Goal: Task Accomplishment & Management: Use online tool/utility

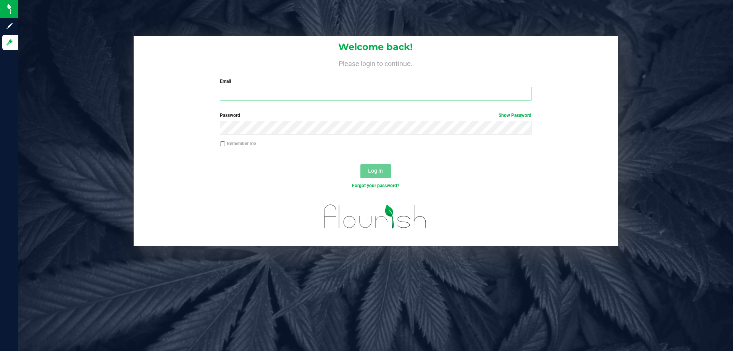
click at [322, 89] on input "Email" at bounding box center [375, 94] width 311 height 14
click at [292, 95] on input "mwiradilaga@liveparalle.com" at bounding box center [375, 94] width 311 height 14
type input "[EMAIL_ADDRESS][DOMAIN_NAME]"
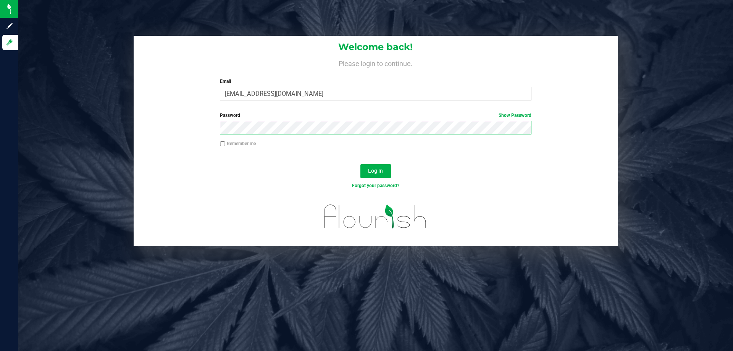
click at [360, 164] on button "Log In" at bounding box center [375, 171] width 31 height 14
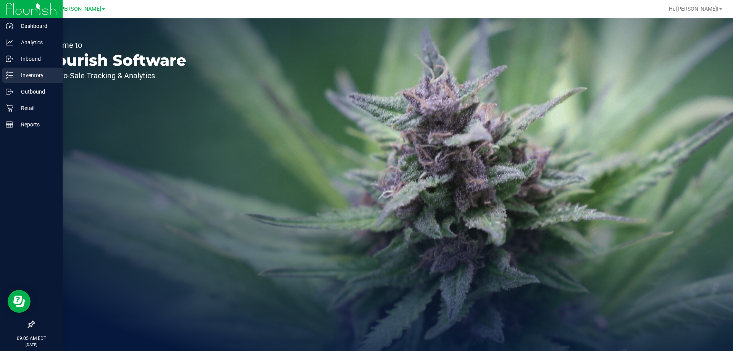
click at [35, 72] on p "Inventory" at bounding box center [36, 75] width 46 height 9
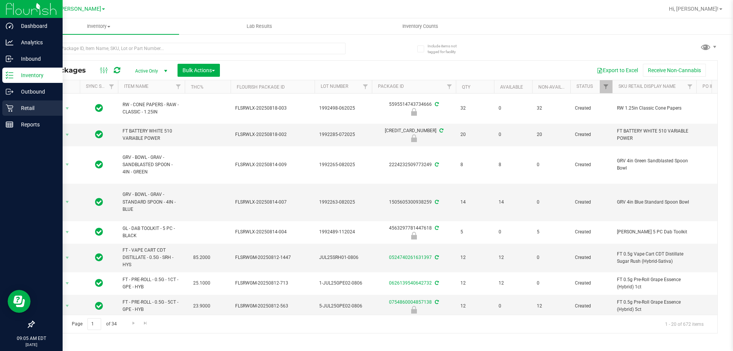
click at [11, 109] on icon at bounding box center [9, 108] width 7 height 7
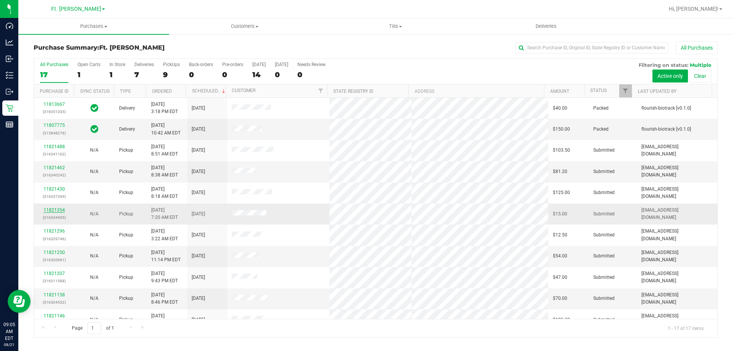
click at [57, 208] on link "11821354" at bounding box center [53, 209] width 21 height 5
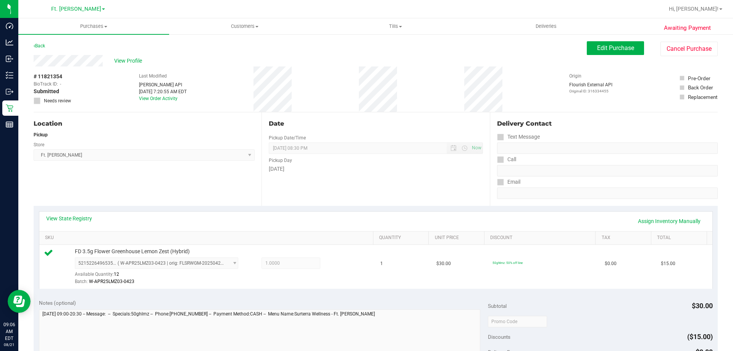
scroll to position [153, 0]
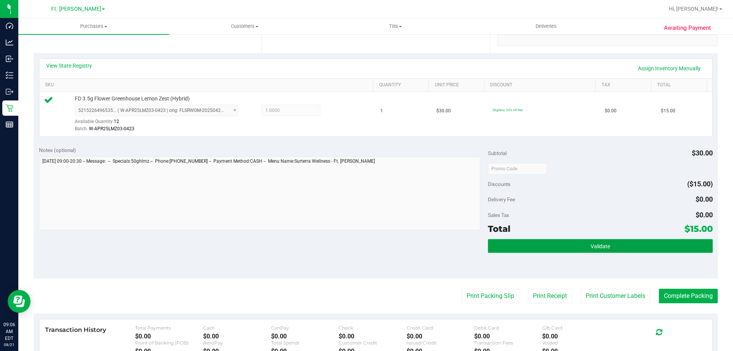
click at [601, 245] on span "Validate" at bounding box center [599, 246] width 19 height 6
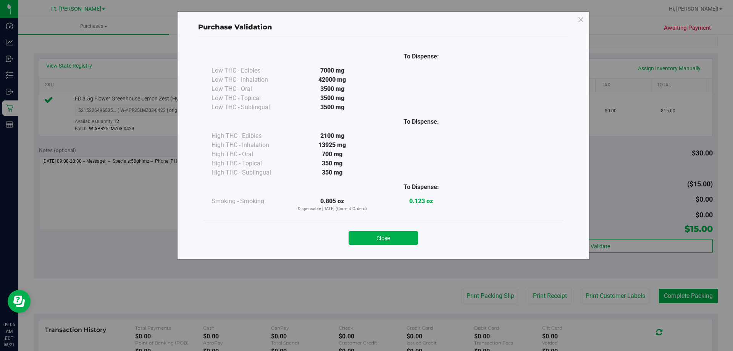
click at [379, 229] on div "Close" at bounding box center [382, 235] width 347 height 19
click at [382, 236] on button "Close" at bounding box center [382, 238] width 69 height 14
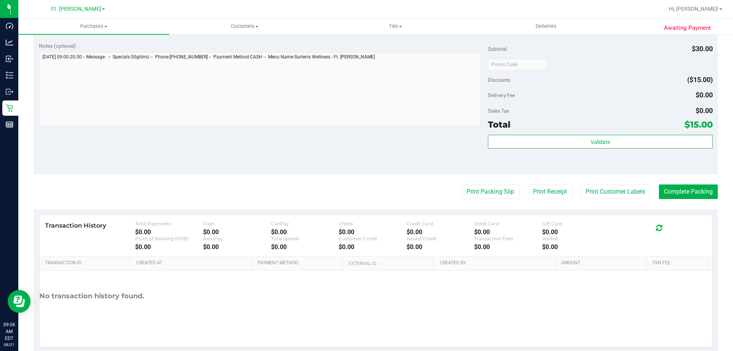
scroll to position [267, 0]
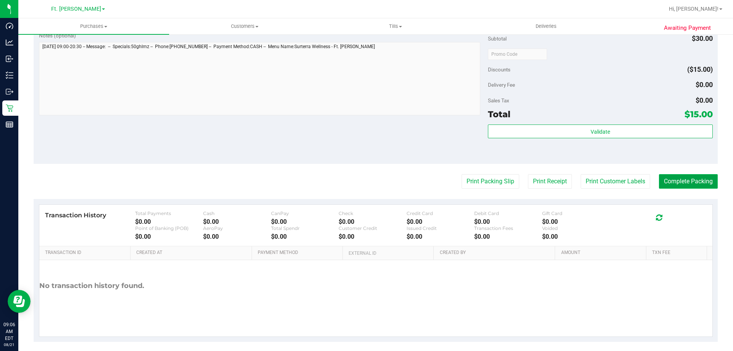
click at [693, 178] on button "Complete Packing" at bounding box center [688, 181] width 59 height 14
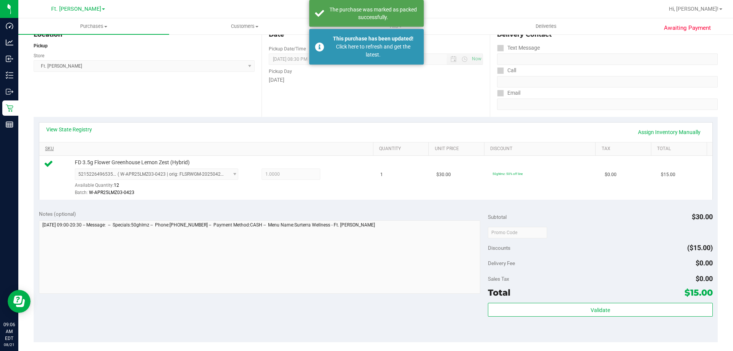
scroll to position [76, 0]
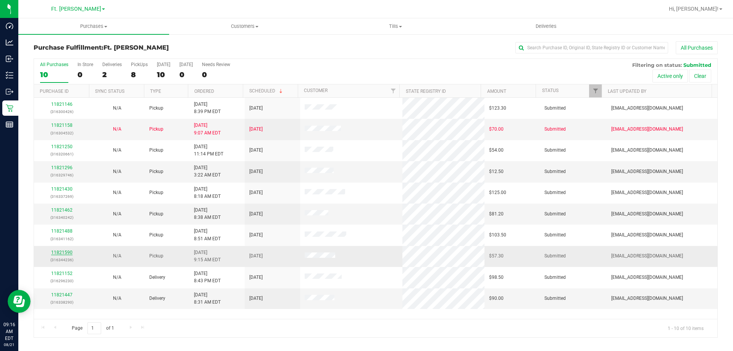
click at [65, 253] on link "11821590" at bounding box center [61, 252] width 21 height 5
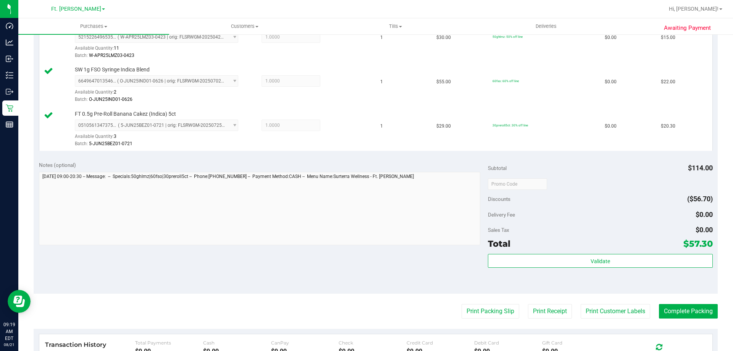
scroll to position [229, 0]
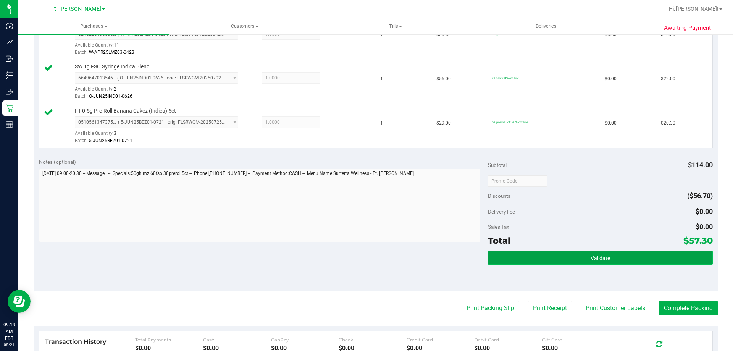
click at [614, 255] on button "Validate" at bounding box center [600, 258] width 224 height 14
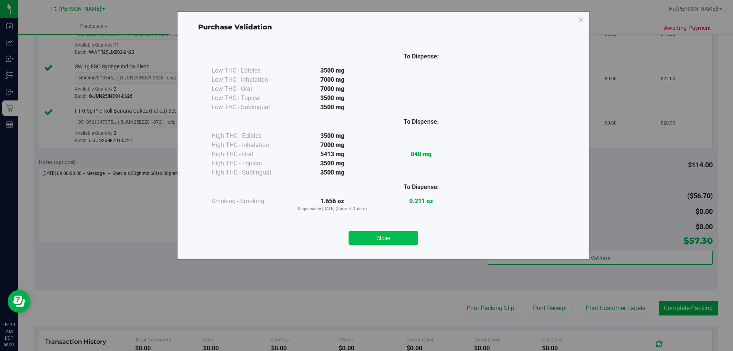
click at [388, 242] on button "Close" at bounding box center [382, 238] width 69 height 14
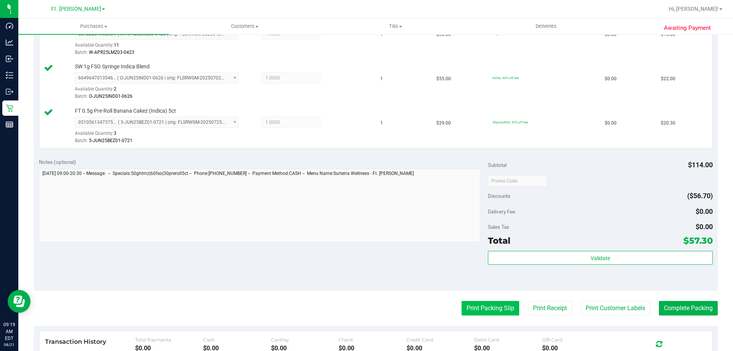
click at [495, 310] on button "Print Packing Slip" at bounding box center [490, 308] width 58 height 14
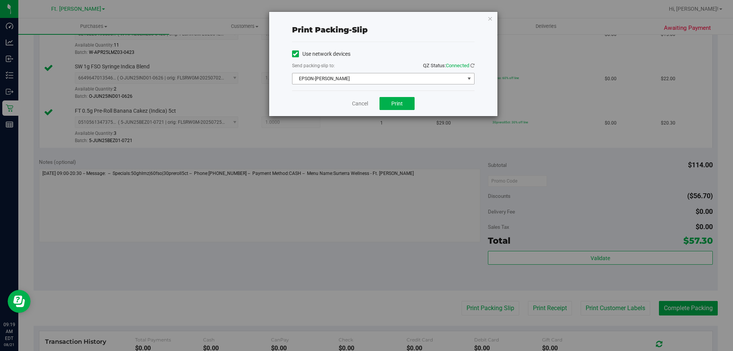
click at [379, 79] on span "EPSON-[PERSON_NAME]" at bounding box center [378, 78] width 172 height 11
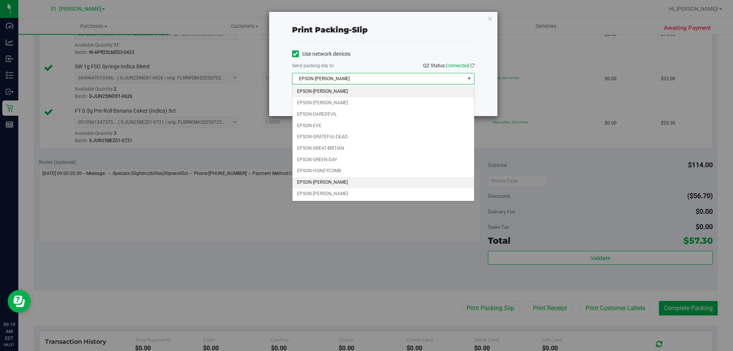
click at [353, 180] on li "EPSON-[PERSON_NAME]" at bounding box center [383, 182] width 182 height 11
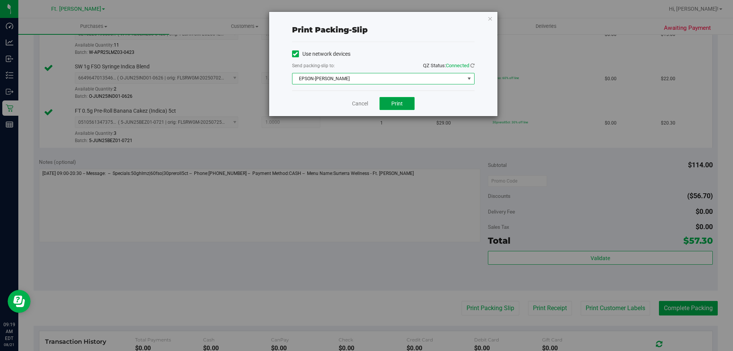
click at [394, 101] on span "Print" at bounding box center [396, 103] width 11 height 6
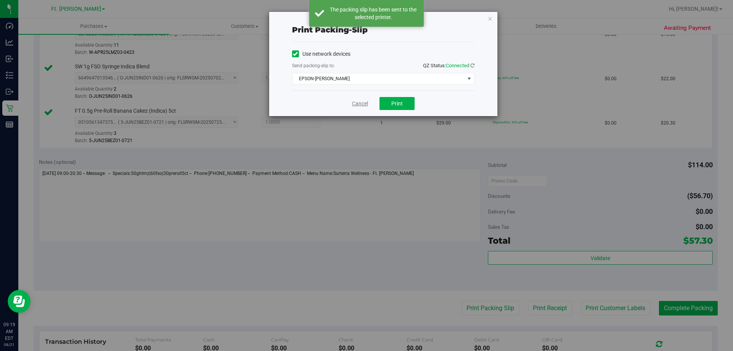
click at [358, 102] on link "Cancel" at bounding box center [360, 104] width 16 height 8
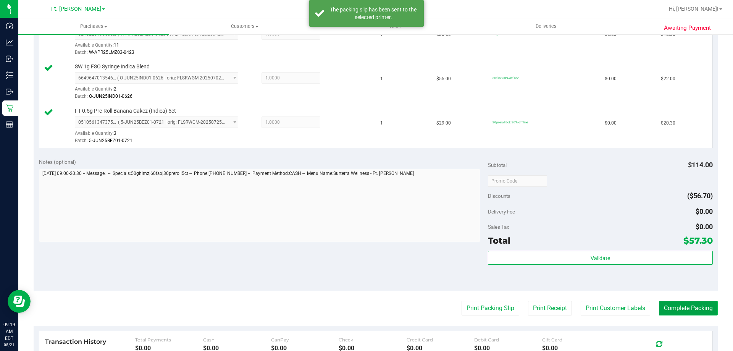
click at [670, 309] on button "Complete Packing" at bounding box center [688, 308] width 59 height 14
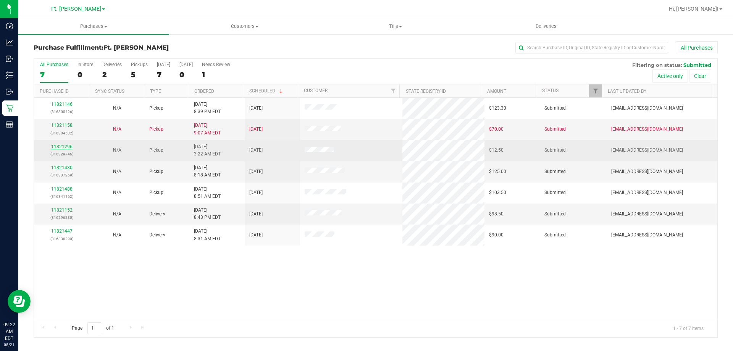
click at [66, 148] on link "11821296" at bounding box center [61, 146] width 21 height 5
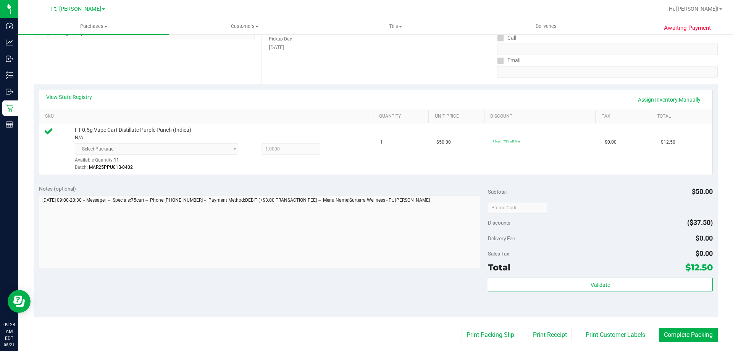
scroll to position [153, 0]
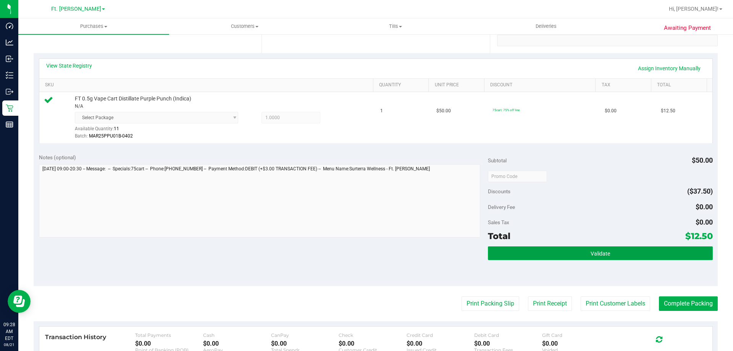
click at [616, 256] on button "Validate" at bounding box center [600, 253] width 224 height 14
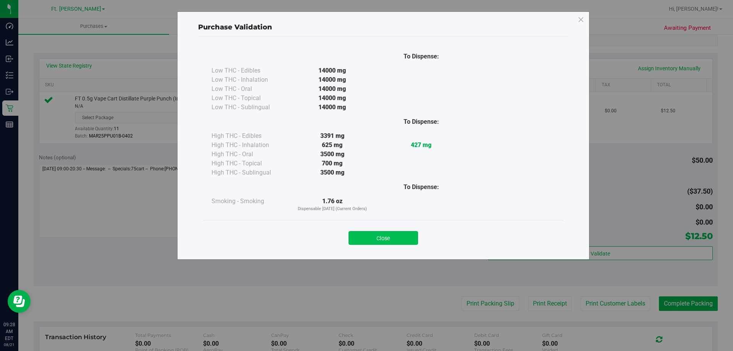
click at [384, 235] on button "Close" at bounding box center [382, 238] width 69 height 14
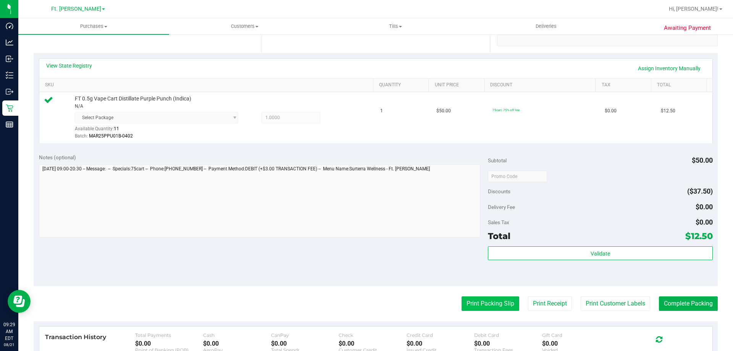
click at [495, 299] on button "Print Packing Slip" at bounding box center [490, 303] width 58 height 14
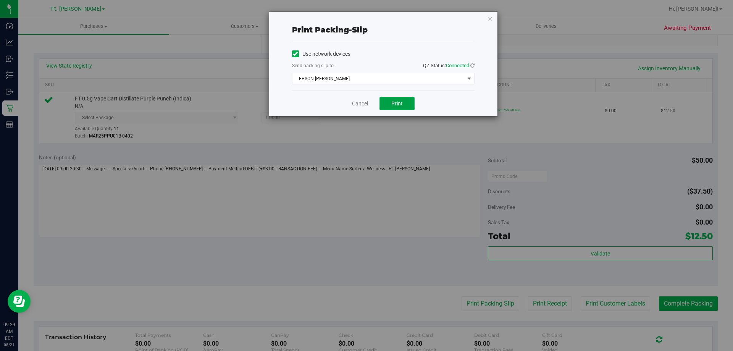
click at [398, 107] on button "Print" at bounding box center [396, 103] width 35 height 13
click at [358, 101] on link "Cancel" at bounding box center [360, 104] width 16 height 8
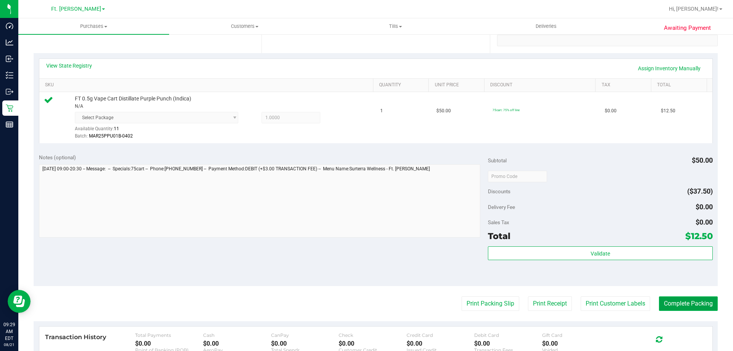
click at [699, 302] on button "Complete Packing" at bounding box center [688, 303] width 59 height 14
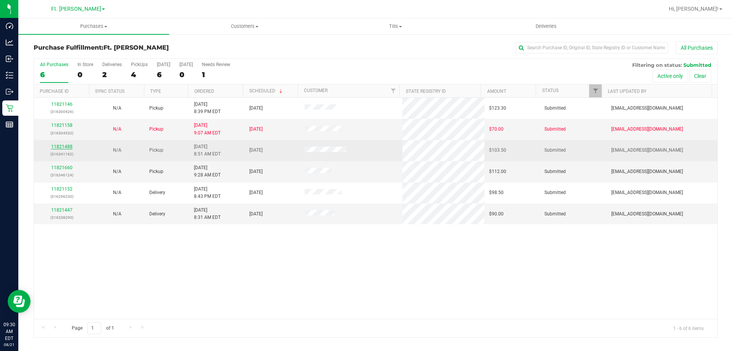
click at [67, 146] on link "11821488" at bounding box center [61, 146] width 21 height 5
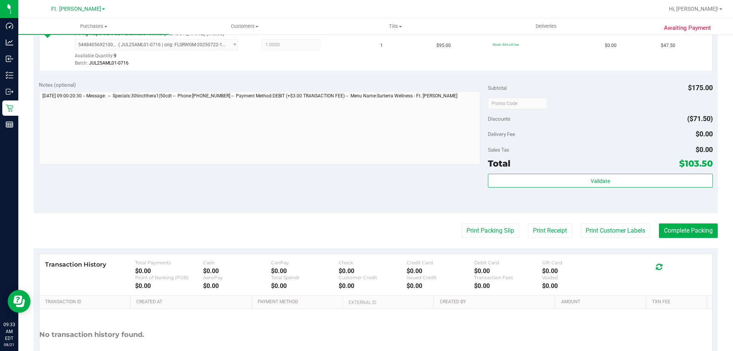
scroll to position [267, 0]
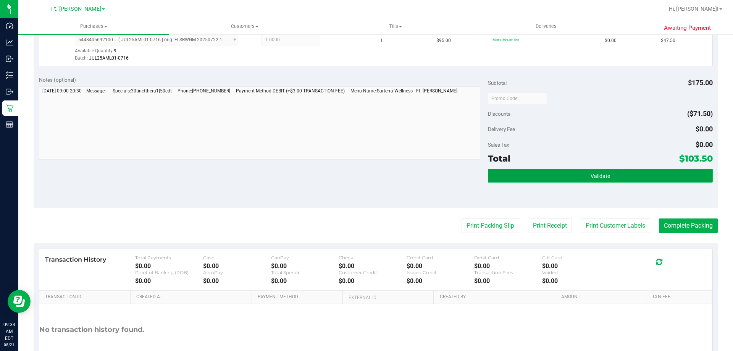
click at [590, 177] on span "Validate" at bounding box center [599, 176] width 19 height 6
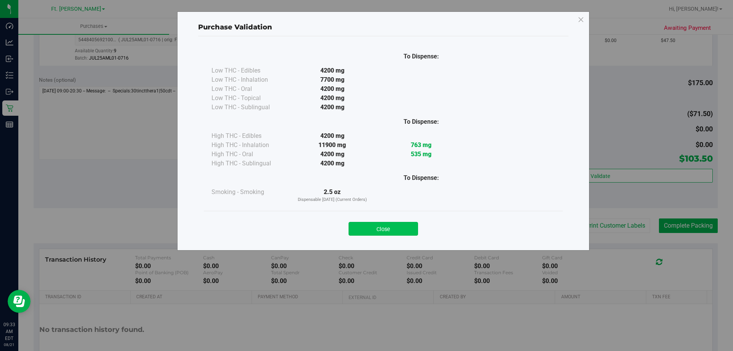
click at [388, 225] on button "Close" at bounding box center [382, 229] width 69 height 14
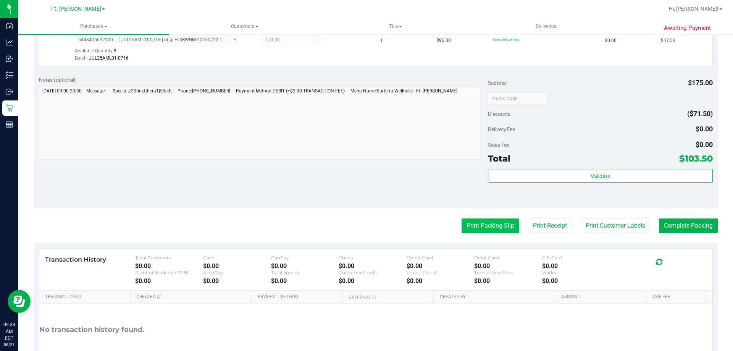
click at [495, 226] on button "Print Packing Slip" at bounding box center [490, 225] width 58 height 14
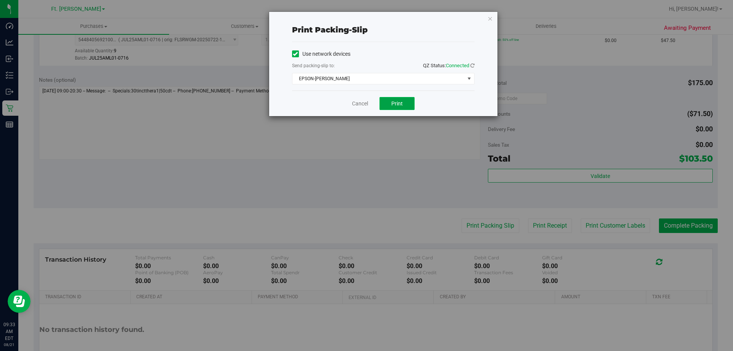
click at [395, 101] on span "Print" at bounding box center [396, 103] width 11 height 6
click at [356, 103] on link "Cancel" at bounding box center [360, 104] width 16 height 8
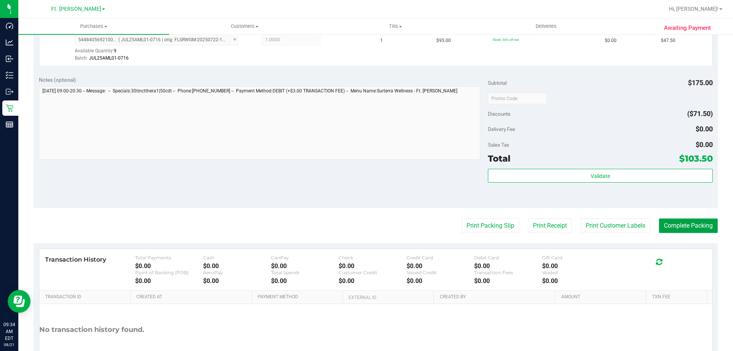
click at [675, 229] on button "Complete Packing" at bounding box center [688, 225] width 59 height 14
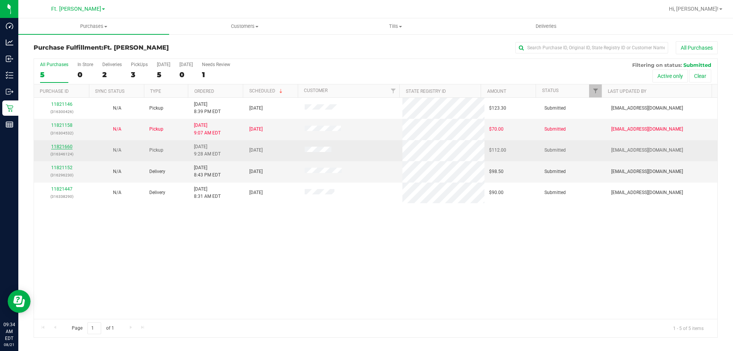
click at [56, 148] on link "11821660" at bounding box center [61, 146] width 21 height 5
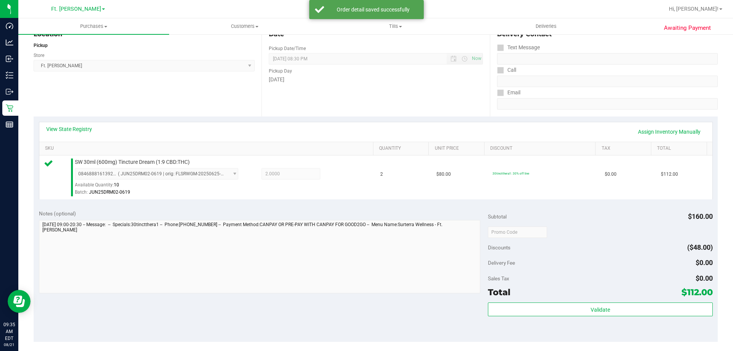
scroll to position [114, 0]
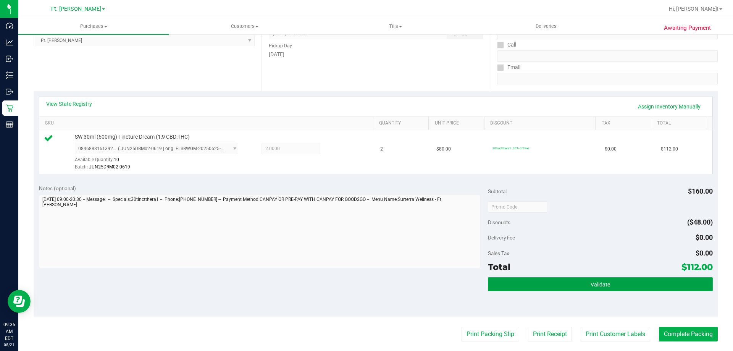
click at [614, 279] on button "Validate" at bounding box center [600, 284] width 224 height 14
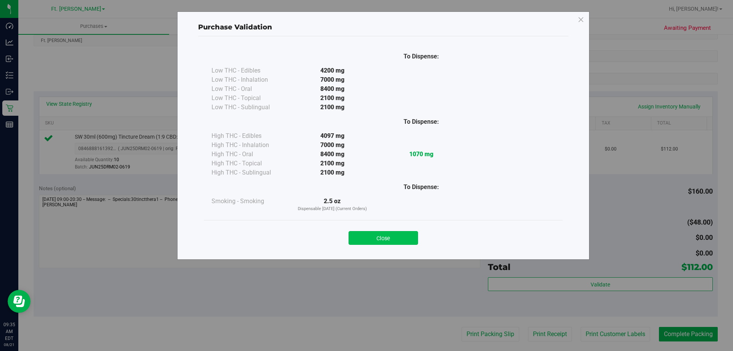
click at [379, 238] on button "Close" at bounding box center [382, 238] width 69 height 14
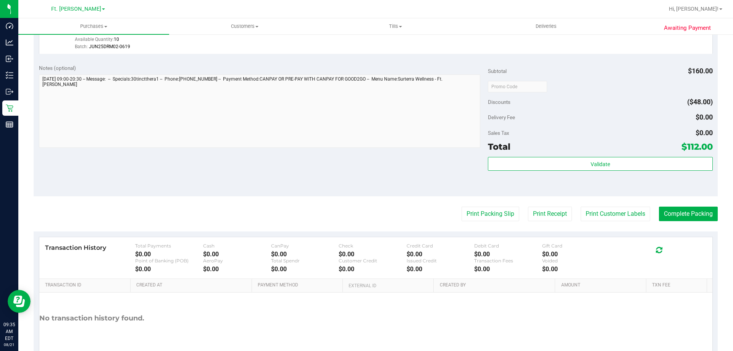
scroll to position [267, 0]
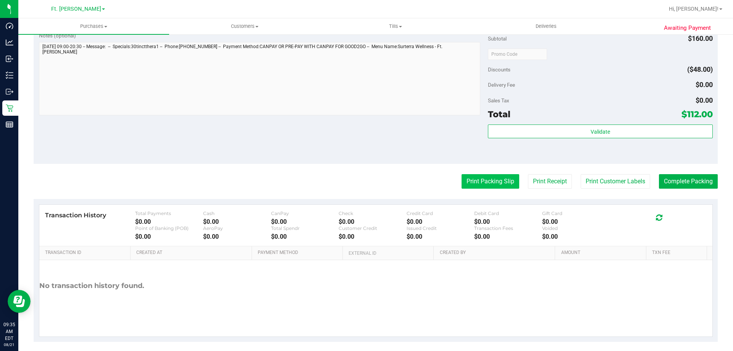
click at [475, 187] on button "Print Packing Slip" at bounding box center [490, 181] width 58 height 14
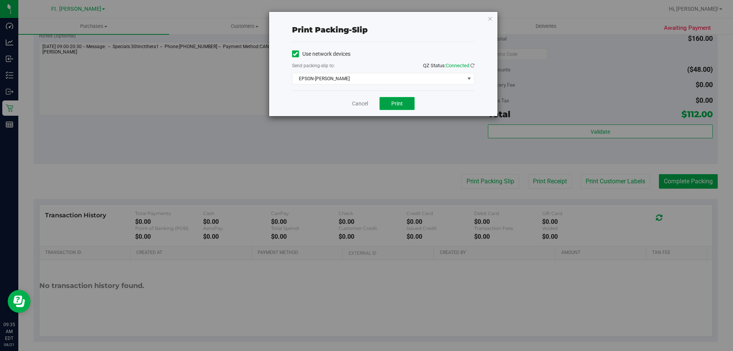
click at [397, 107] on button "Print" at bounding box center [396, 103] width 35 height 13
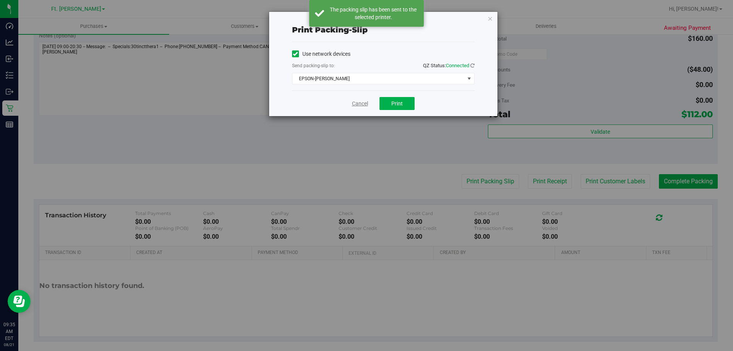
click at [353, 103] on link "Cancel" at bounding box center [360, 104] width 16 height 8
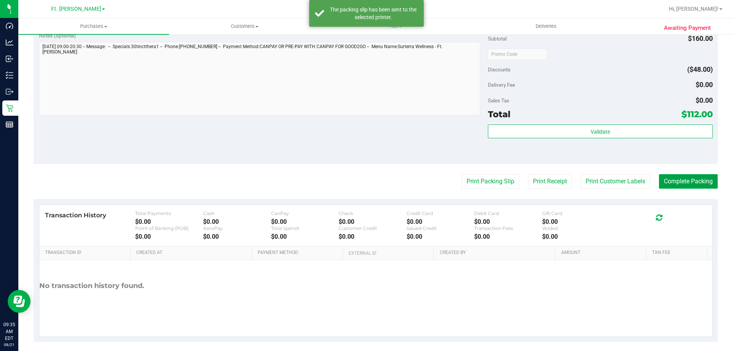
click at [673, 179] on button "Complete Packing" at bounding box center [688, 181] width 59 height 14
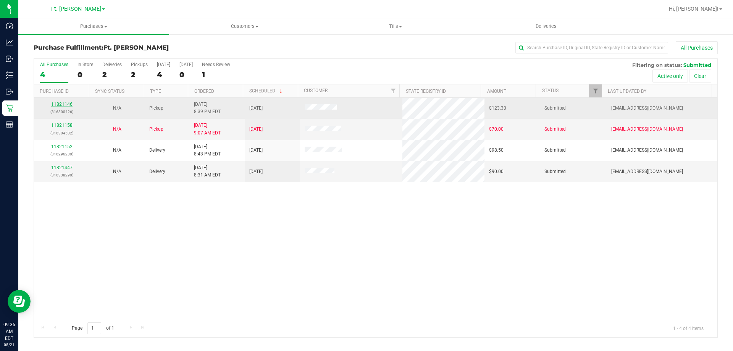
click at [63, 101] on link "11821146" at bounding box center [61, 103] width 21 height 5
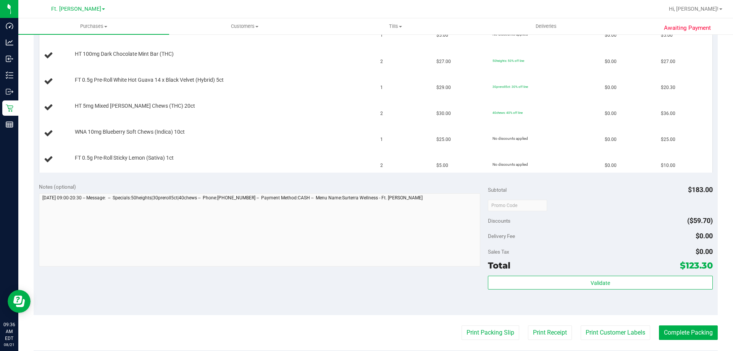
scroll to position [229, 0]
click at [483, 337] on button "Print Packing Slip" at bounding box center [490, 331] width 58 height 14
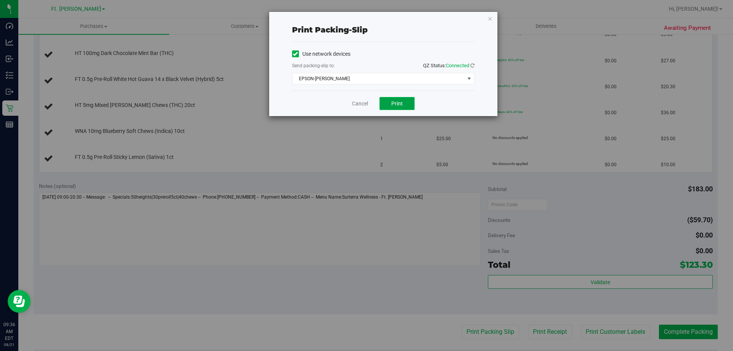
click at [391, 102] on button "Print" at bounding box center [396, 103] width 35 height 13
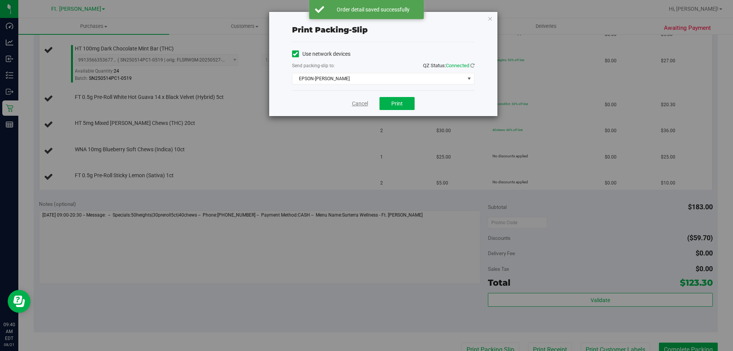
click at [361, 104] on link "Cancel" at bounding box center [360, 104] width 16 height 8
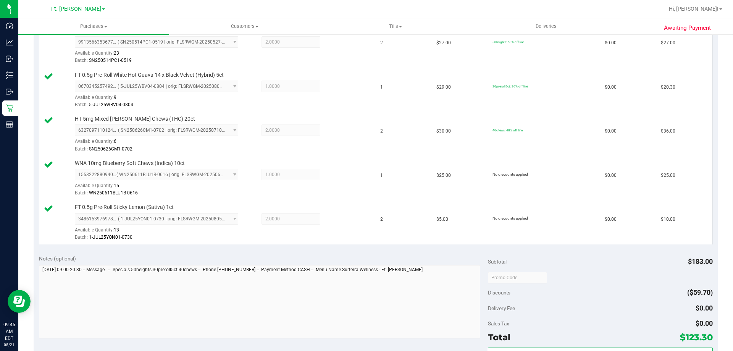
scroll to position [350, 0]
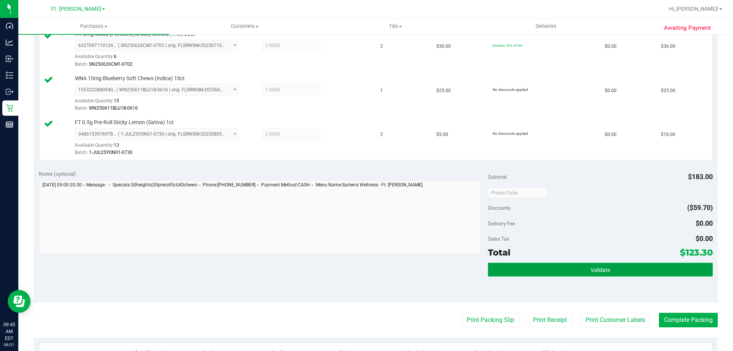
click at [592, 270] on span "Validate" at bounding box center [599, 270] width 19 height 6
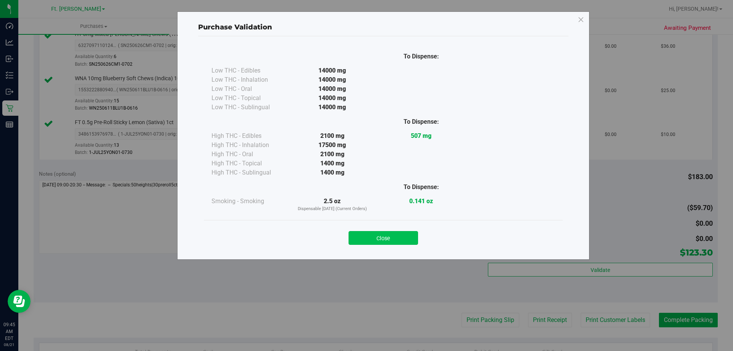
click at [403, 234] on button "Close" at bounding box center [382, 238] width 69 height 14
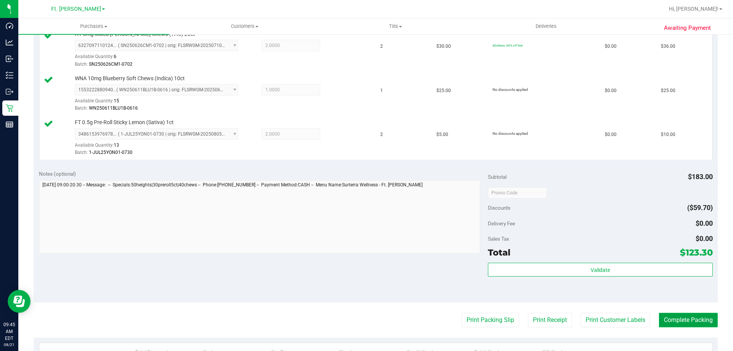
click at [689, 319] on button "Complete Packing" at bounding box center [688, 320] width 59 height 14
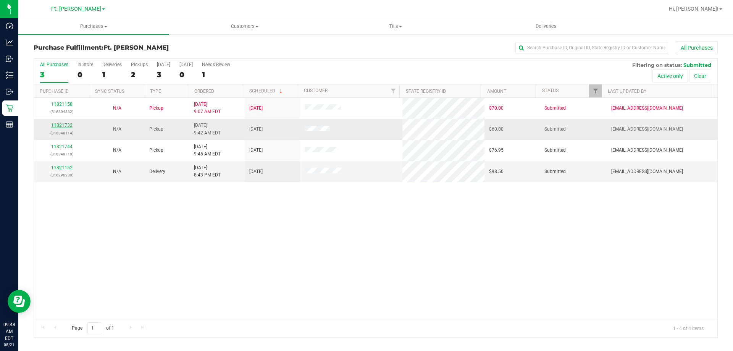
click at [63, 125] on link "11821732" at bounding box center [61, 124] width 21 height 5
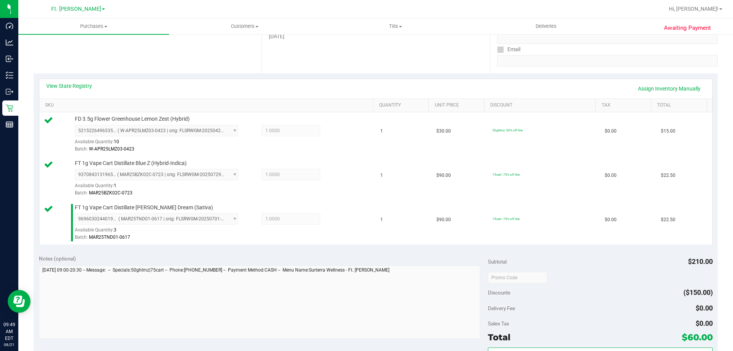
scroll to position [229, 0]
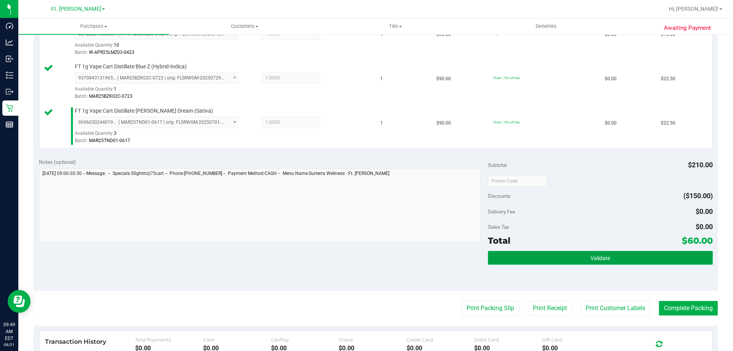
click at [548, 261] on button "Validate" at bounding box center [600, 258] width 224 height 14
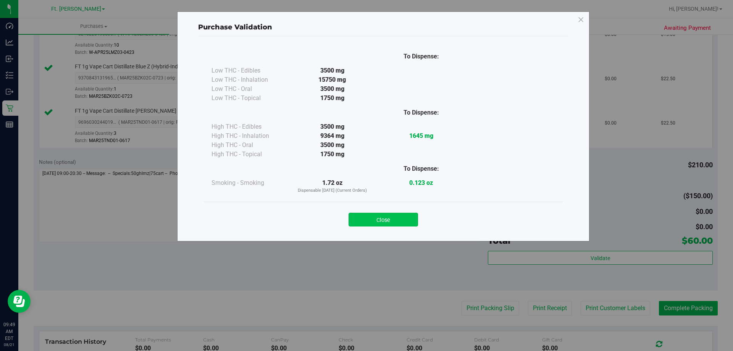
click at [381, 222] on button "Close" at bounding box center [382, 220] width 69 height 14
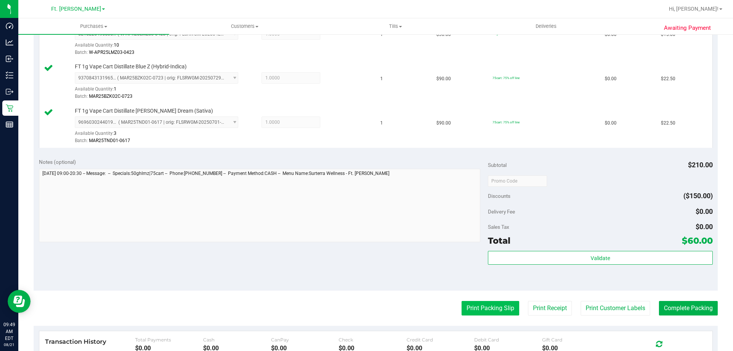
click at [477, 308] on button "Print Packing Slip" at bounding box center [490, 308] width 58 height 14
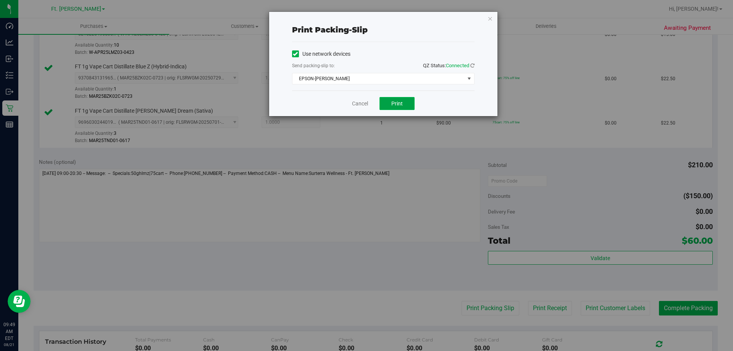
click at [399, 105] on span "Print" at bounding box center [396, 103] width 11 height 6
click at [357, 106] on link "Cancel" at bounding box center [360, 104] width 16 height 8
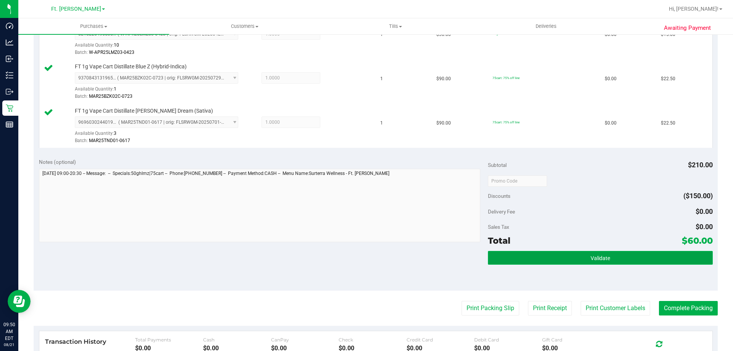
click at [636, 251] on button "Validate" at bounding box center [600, 258] width 224 height 14
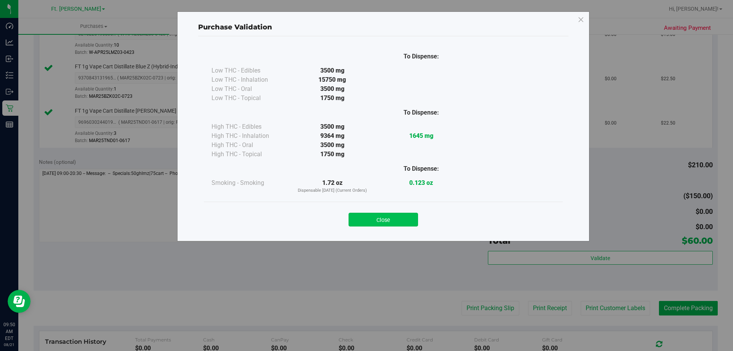
click at [386, 215] on button "Close" at bounding box center [382, 220] width 69 height 14
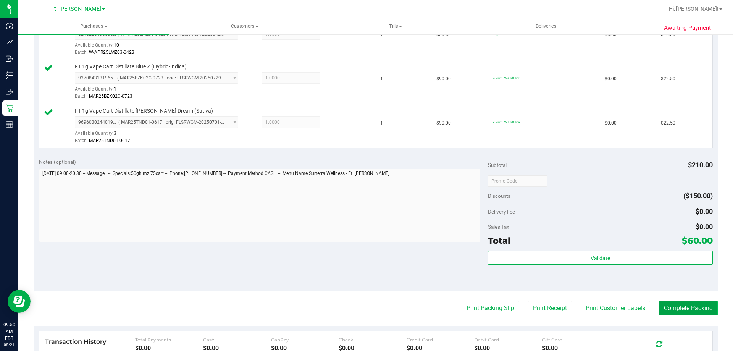
click at [678, 312] on button "Complete Packing" at bounding box center [688, 308] width 59 height 14
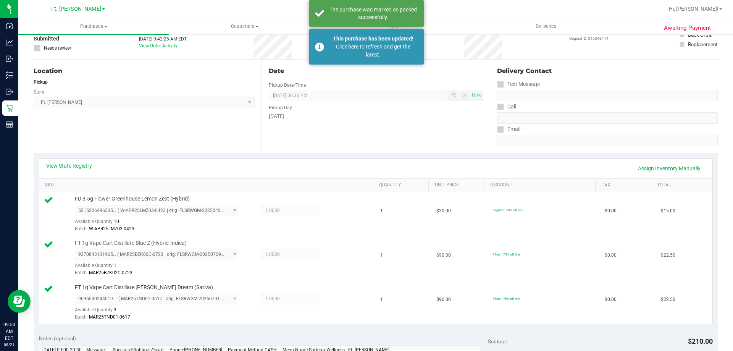
scroll to position [38, 0]
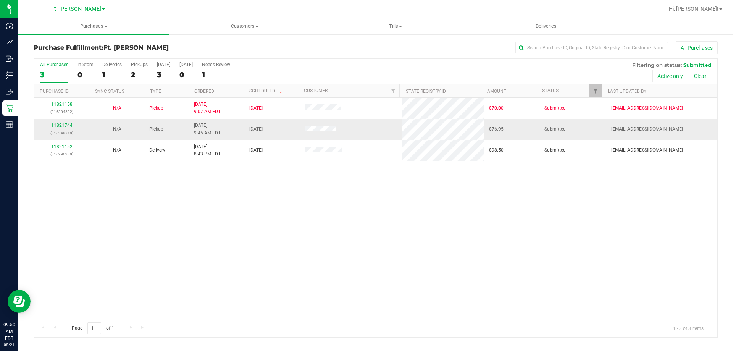
click at [63, 124] on link "11821744" at bounding box center [61, 124] width 21 height 5
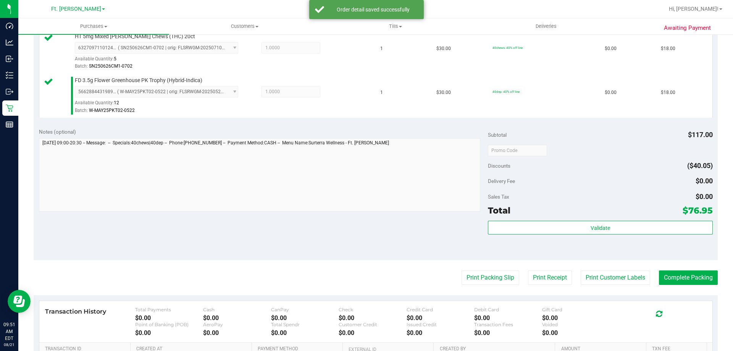
scroll to position [305, 0]
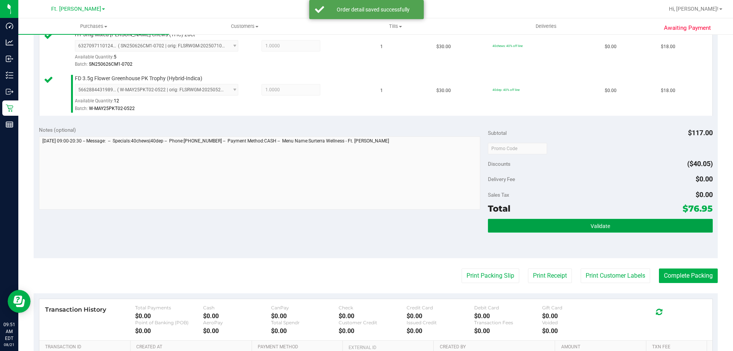
click at [607, 222] on button "Validate" at bounding box center [600, 226] width 224 height 14
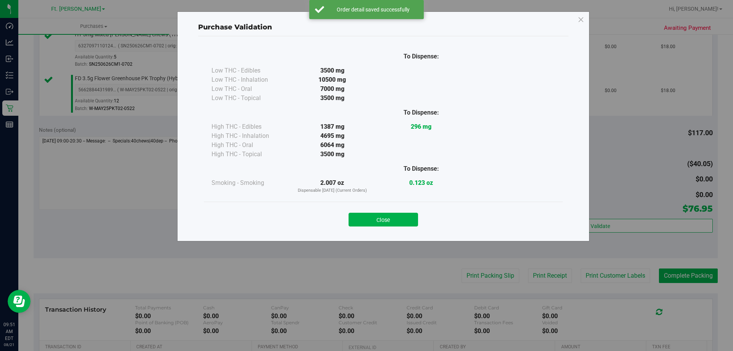
click at [397, 220] on button "Close" at bounding box center [382, 220] width 69 height 14
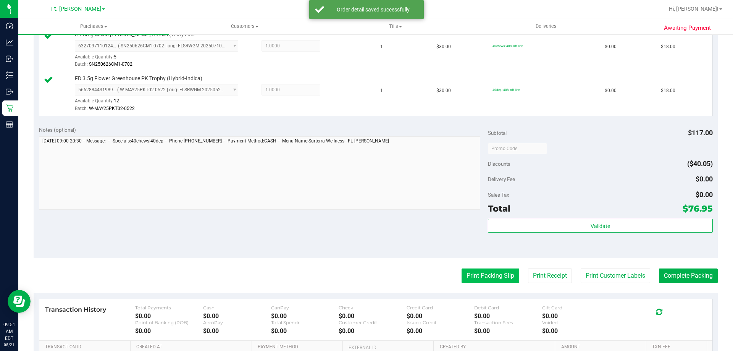
click at [480, 273] on button "Print Packing Slip" at bounding box center [490, 275] width 58 height 14
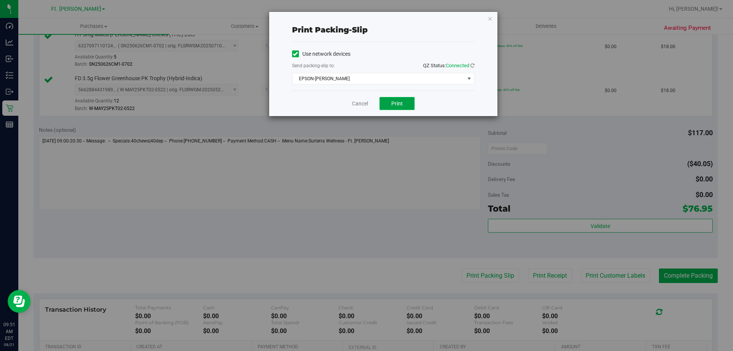
click at [394, 108] on button "Print" at bounding box center [396, 103] width 35 height 13
click at [363, 104] on link "Cancel" at bounding box center [360, 104] width 16 height 8
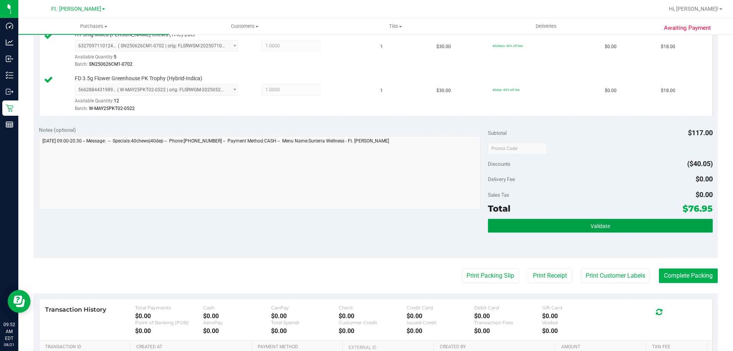
click at [588, 232] on button "Validate" at bounding box center [600, 226] width 224 height 14
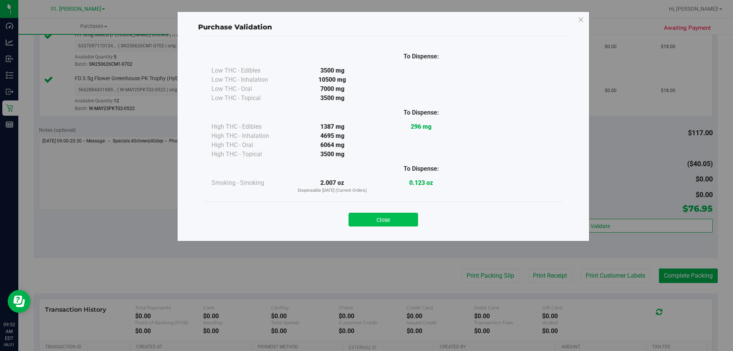
drag, startPoint x: 391, startPoint y: 210, endPoint x: 395, endPoint y: 221, distance: 11.3
click at [395, 221] on div "Close" at bounding box center [382, 217] width 347 height 19
click at [395, 221] on button "Close" at bounding box center [382, 220] width 69 height 14
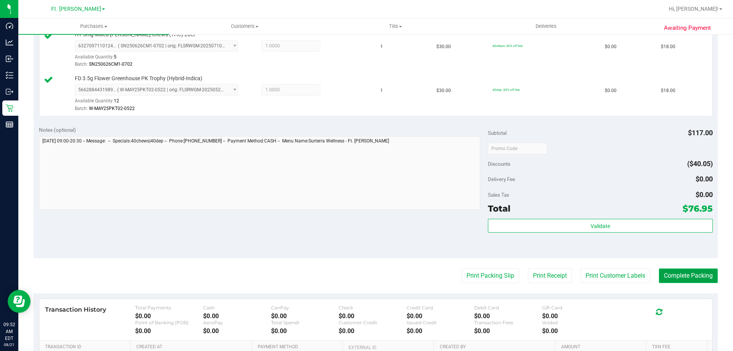
click at [704, 275] on button "Complete Packing" at bounding box center [688, 275] width 59 height 14
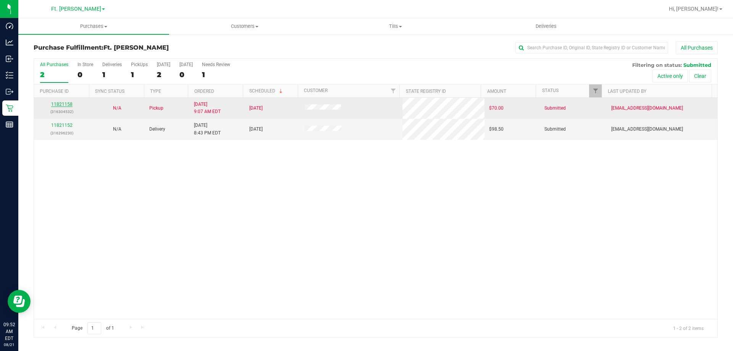
click at [64, 106] on link "11821158" at bounding box center [61, 103] width 21 height 5
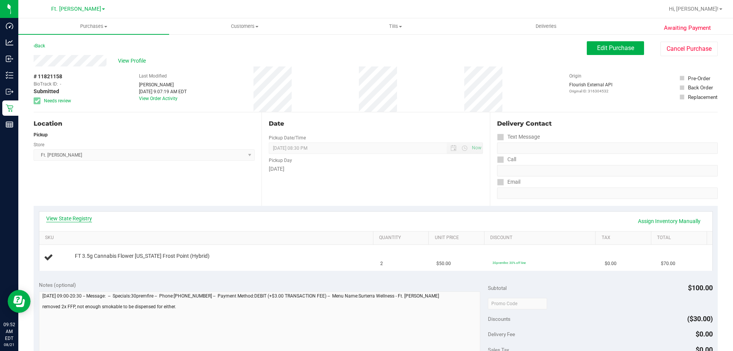
click at [77, 219] on link "View State Registry" at bounding box center [69, 218] width 46 height 8
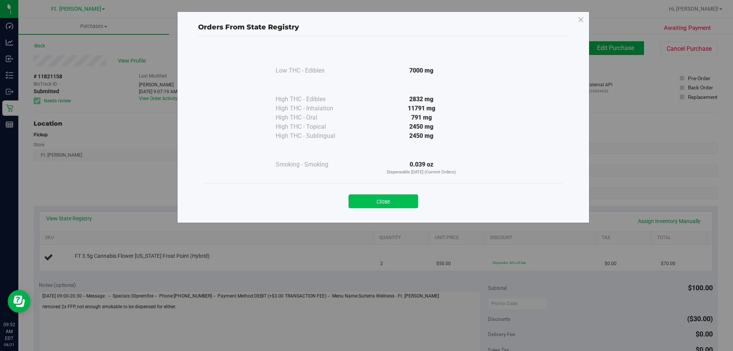
click at [390, 200] on button "Close" at bounding box center [382, 201] width 69 height 14
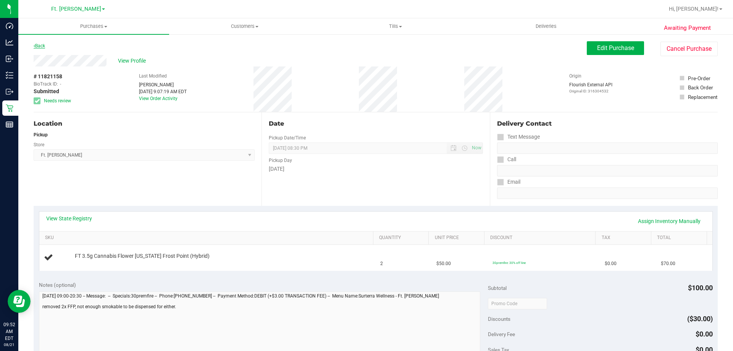
click at [35, 46] on link "Back" at bounding box center [39, 45] width 11 height 5
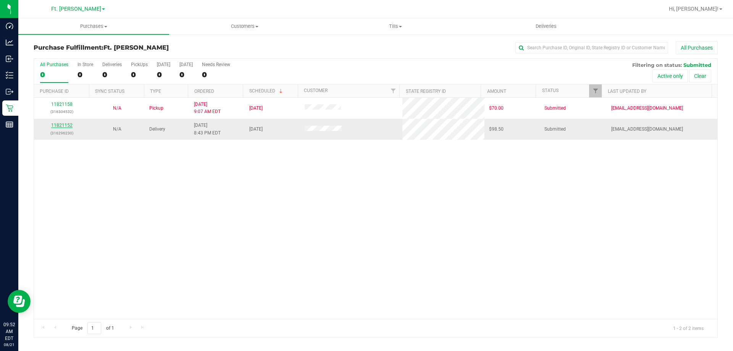
click at [64, 124] on link "11821152" at bounding box center [61, 124] width 21 height 5
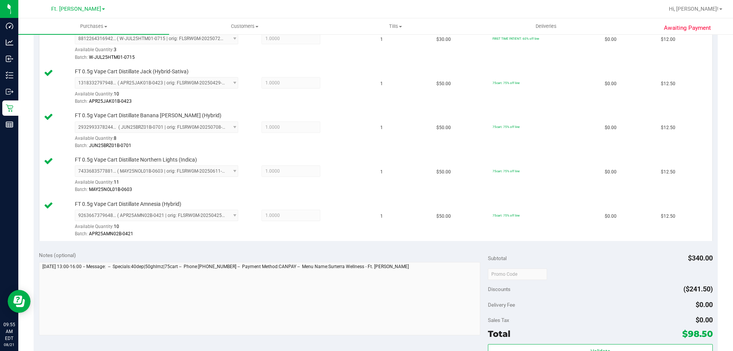
scroll to position [382, 0]
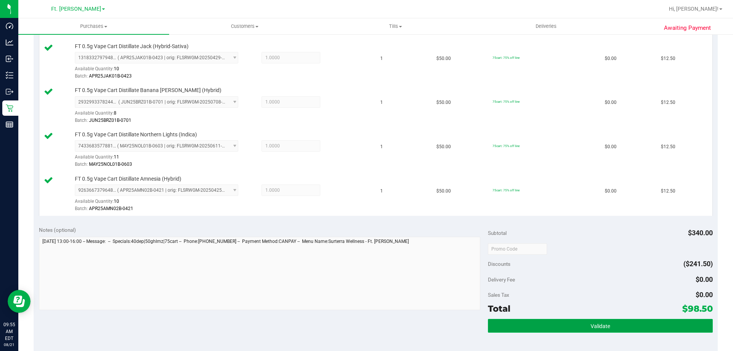
click at [590, 324] on span "Validate" at bounding box center [599, 326] width 19 height 6
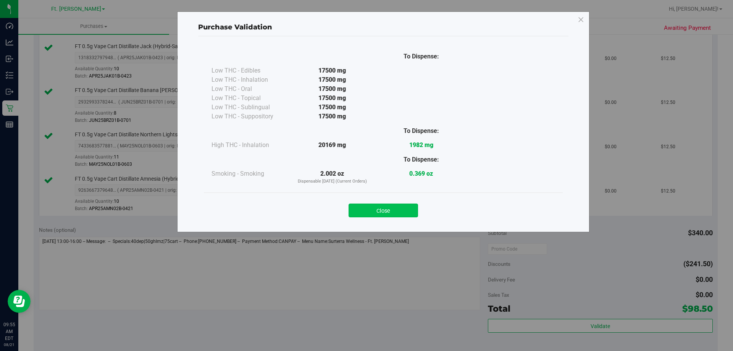
click at [411, 211] on button "Close" at bounding box center [382, 210] width 69 height 14
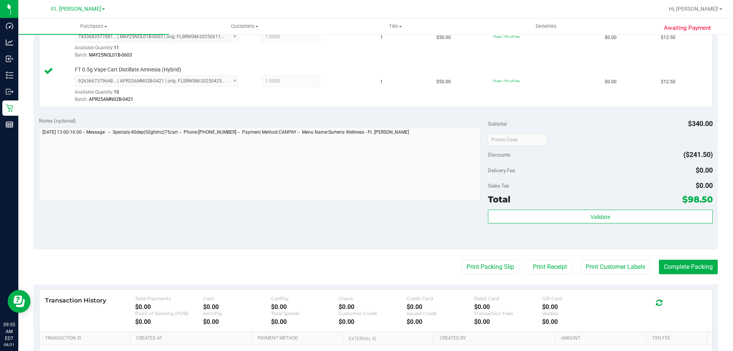
scroll to position [572, 0]
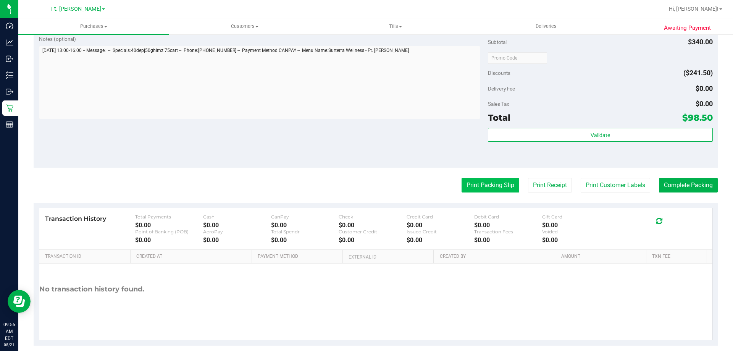
click at [477, 186] on button "Print Packing Slip" at bounding box center [490, 185] width 58 height 14
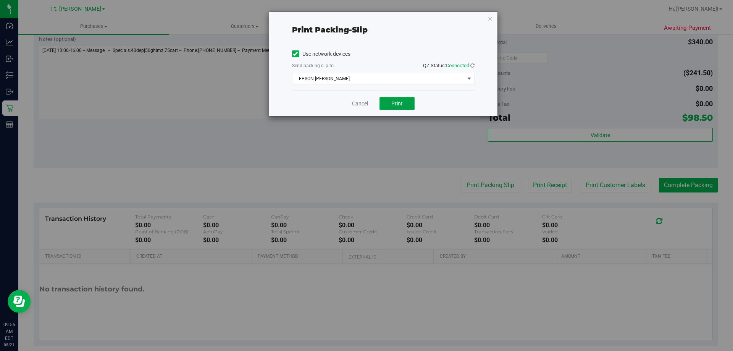
click at [400, 101] on span "Print" at bounding box center [396, 103] width 11 height 6
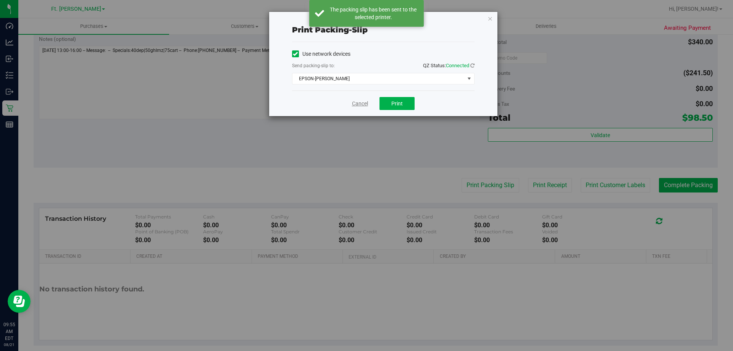
click at [356, 101] on link "Cancel" at bounding box center [360, 104] width 16 height 8
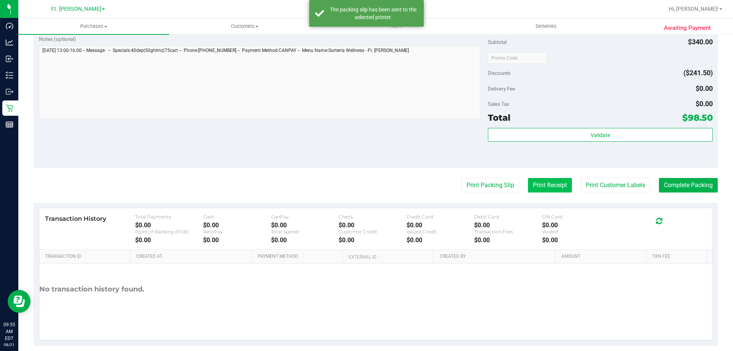
click at [538, 182] on button "Print Receipt" at bounding box center [550, 185] width 44 height 14
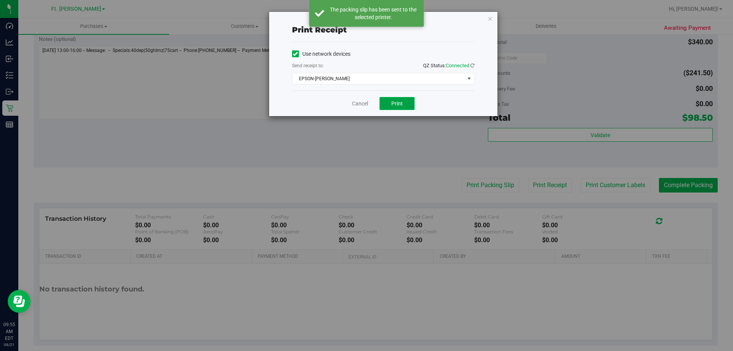
click at [408, 106] on button "Print" at bounding box center [396, 103] width 35 height 13
click at [406, 103] on button "Print" at bounding box center [396, 103] width 35 height 13
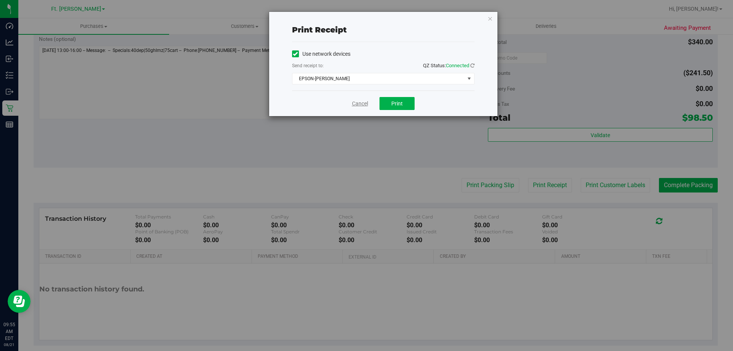
click at [360, 103] on link "Cancel" at bounding box center [360, 104] width 16 height 8
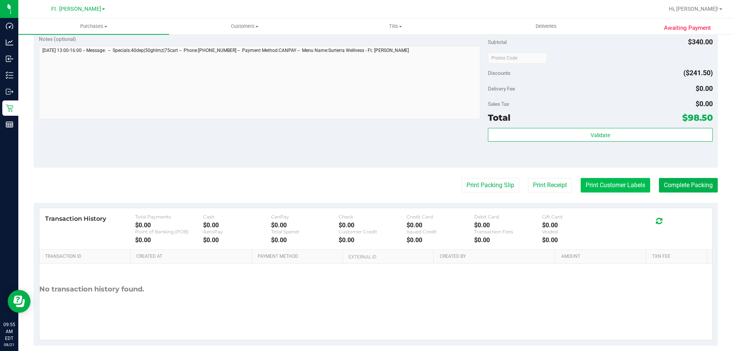
click at [591, 187] on button "Print Customer Labels" at bounding box center [614, 185] width 69 height 14
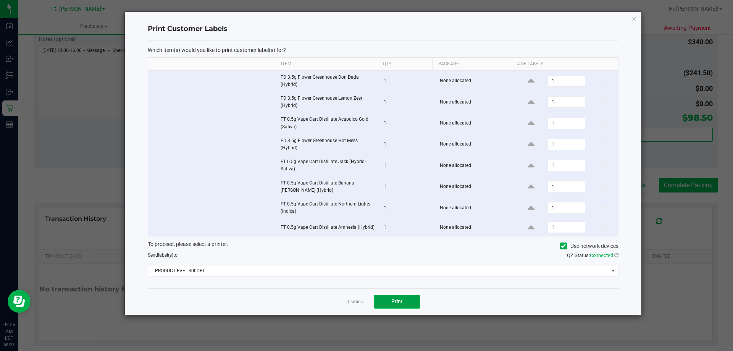
click at [402, 301] on span "Print" at bounding box center [396, 301] width 11 height 6
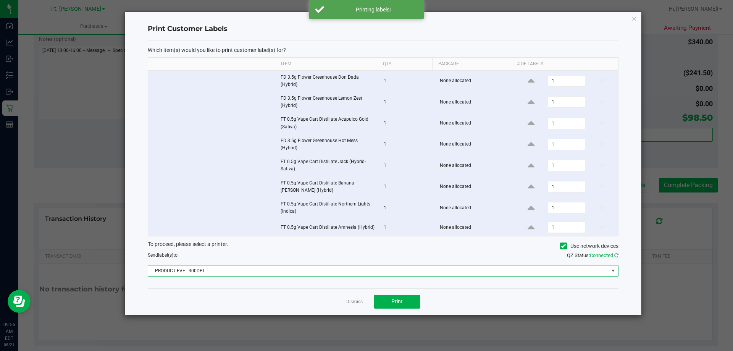
click at [578, 273] on span "PRODUCT EVE - 300DPI" at bounding box center [378, 270] width 460 height 11
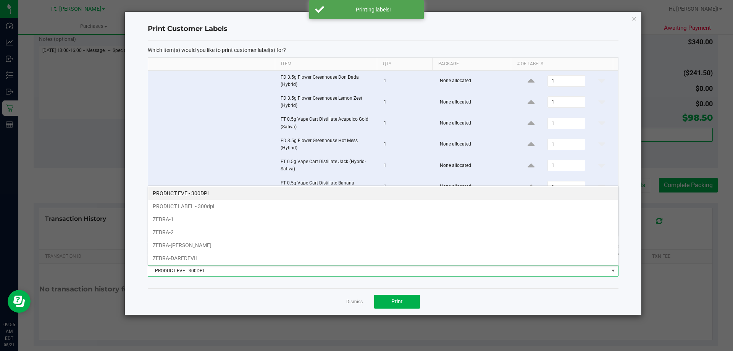
scroll to position [11, 470]
click at [188, 233] on li "ZEBRA-2" at bounding box center [383, 232] width 470 height 13
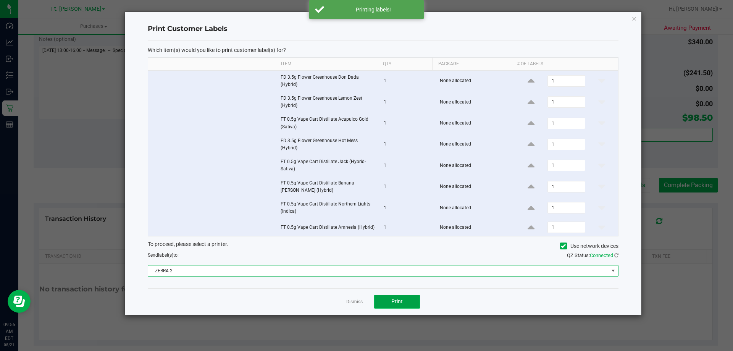
click at [405, 306] on button "Print" at bounding box center [397, 302] width 46 height 14
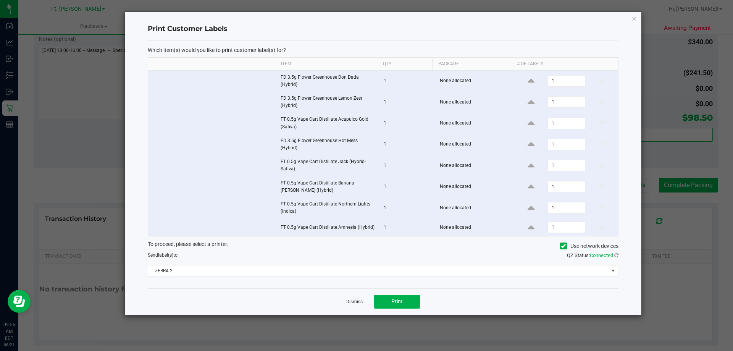
click at [354, 301] on link "Dismiss" at bounding box center [354, 301] width 16 height 6
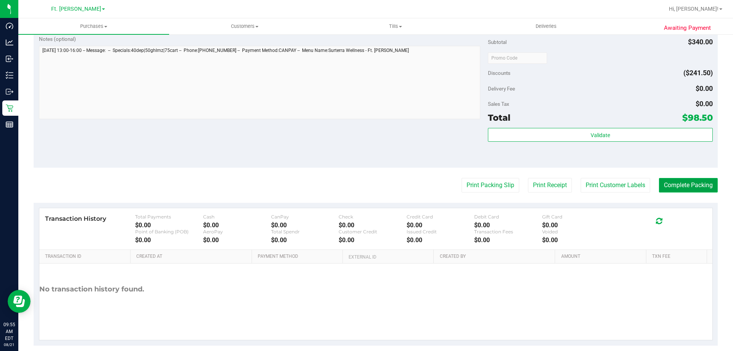
click at [680, 184] on button "Complete Packing" at bounding box center [688, 185] width 59 height 14
